Goal: Check status: Check status

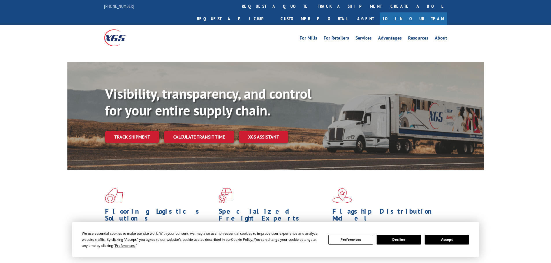
click at [456, 238] on button "Accept" at bounding box center [447, 240] width 45 height 10
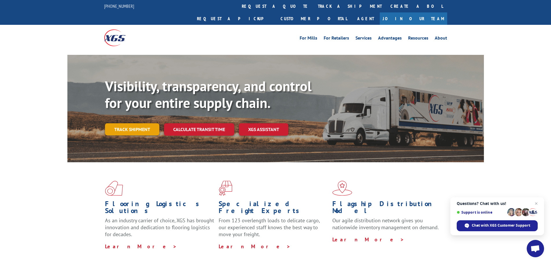
click at [134, 124] on link "Track shipment" at bounding box center [132, 130] width 54 height 12
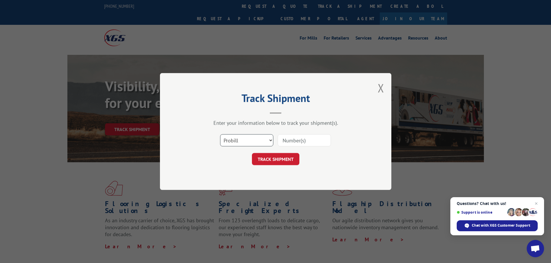
click at [251, 138] on select "Select category... Probill BOL PO" at bounding box center [246, 140] width 53 height 12
select select "bol"
click at [220, 134] on select "Select category... Probill BOL PO" at bounding box center [246, 140] width 53 height 12
click at [298, 142] on input at bounding box center [304, 140] width 53 height 12
paste input "6787110"
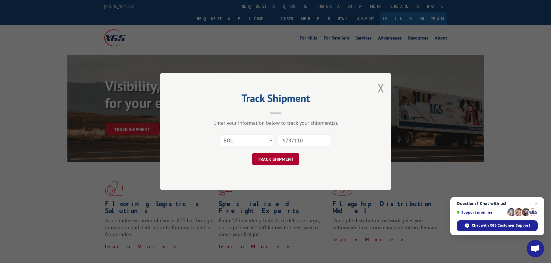
type input "6787110"
click at [272, 158] on button "TRACK SHIPMENT" at bounding box center [275, 159] width 47 height 12
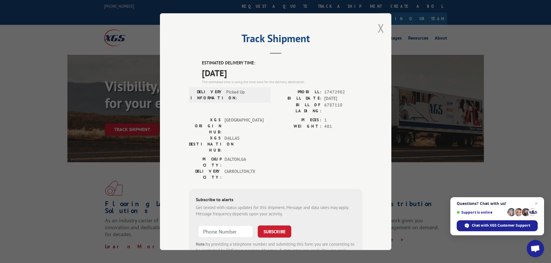
click at [378, 29] on button "Close modal" at bounding box center [381, 28] width 6 height 15
